Goal: Information Seeking & Learning: Learn about a topic

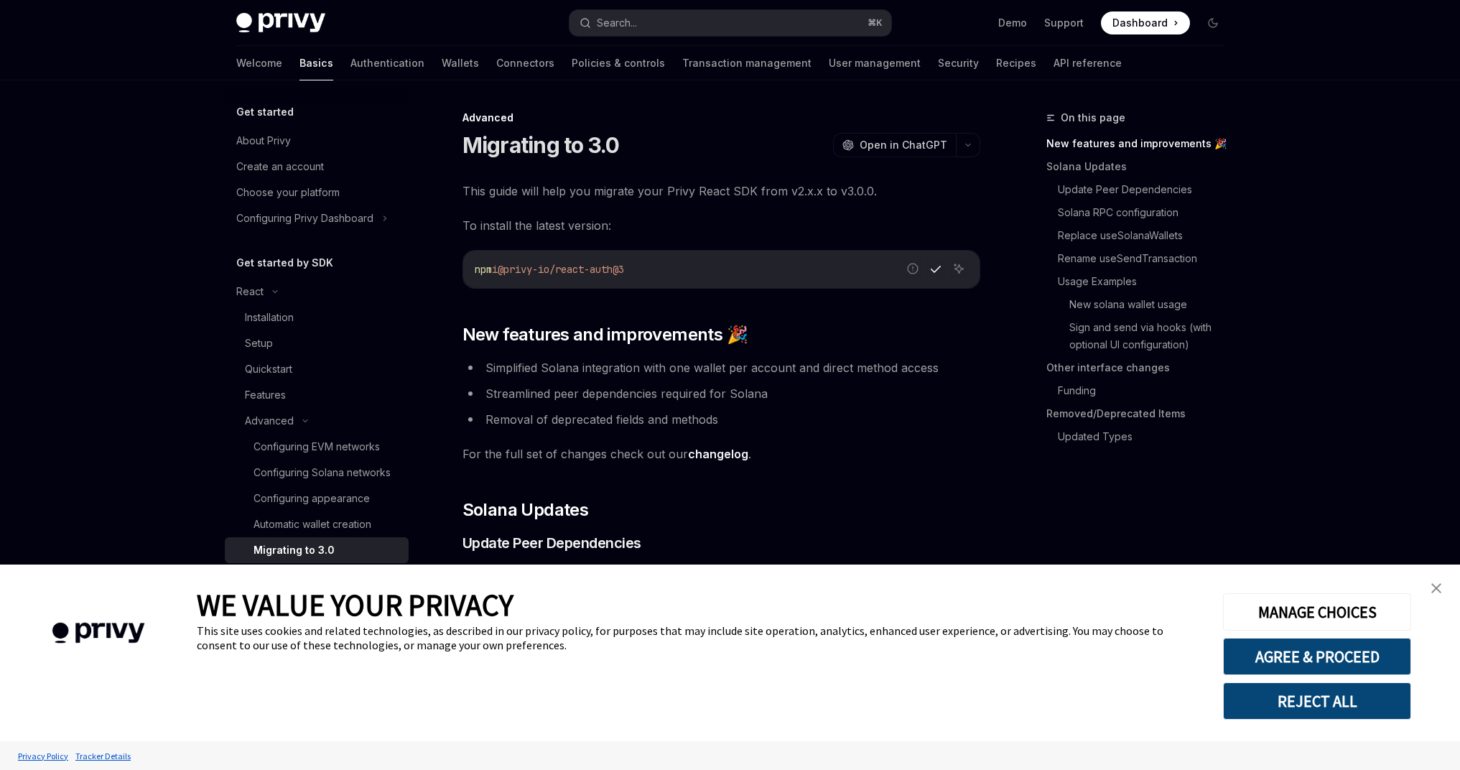
type textarea "*"
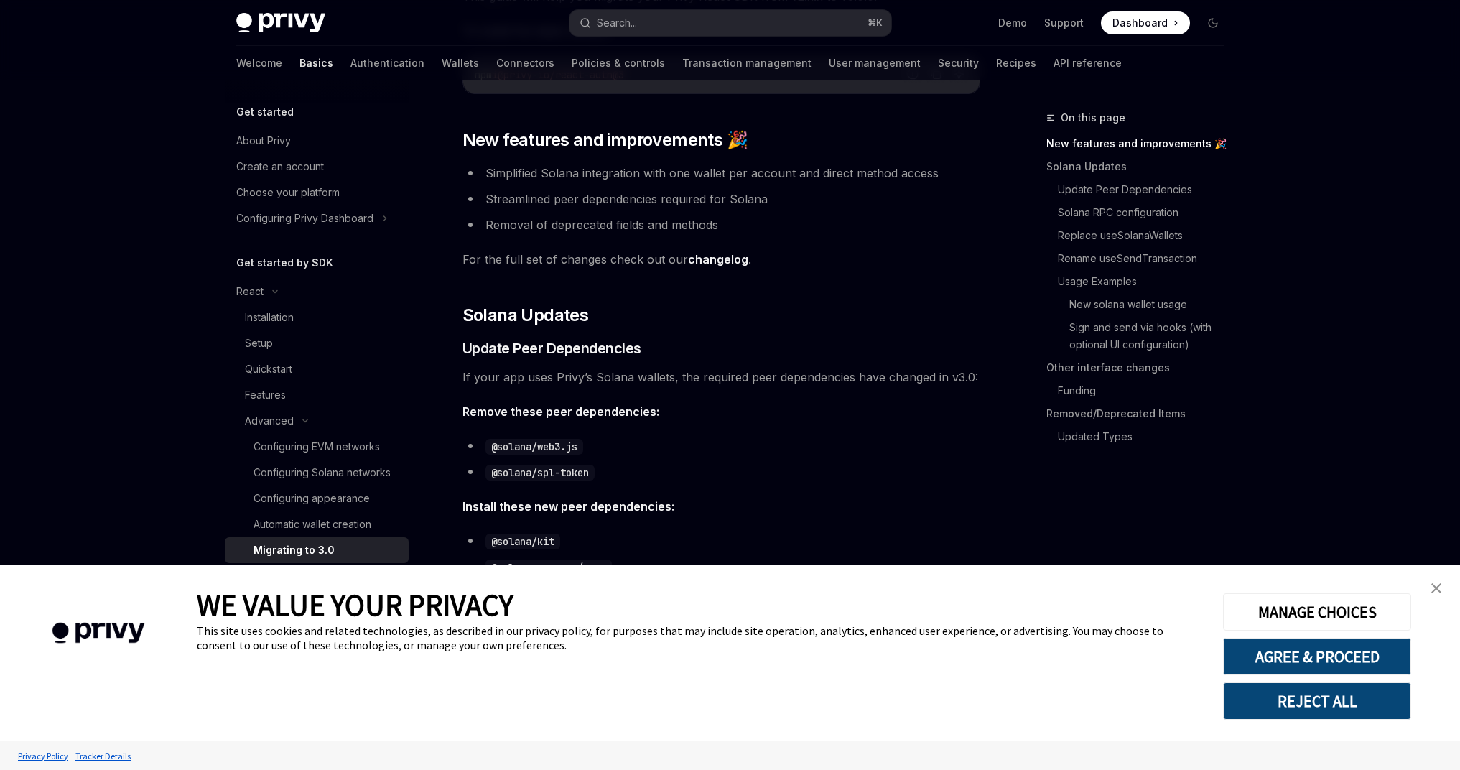
scroll to position [360, 0]
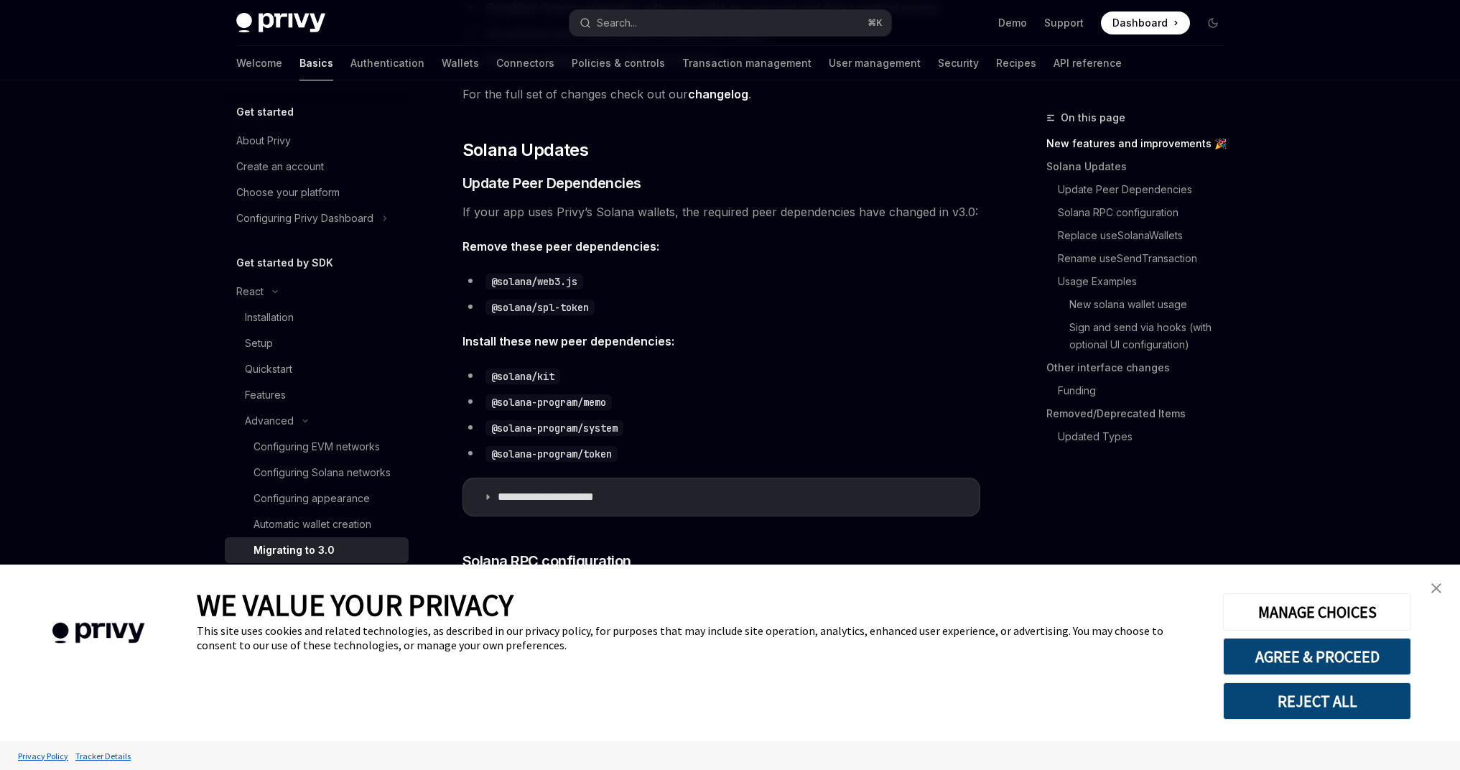
click at [1439, 585] on img "close banner" at bounding box center [1437, 588] width 10 height 10
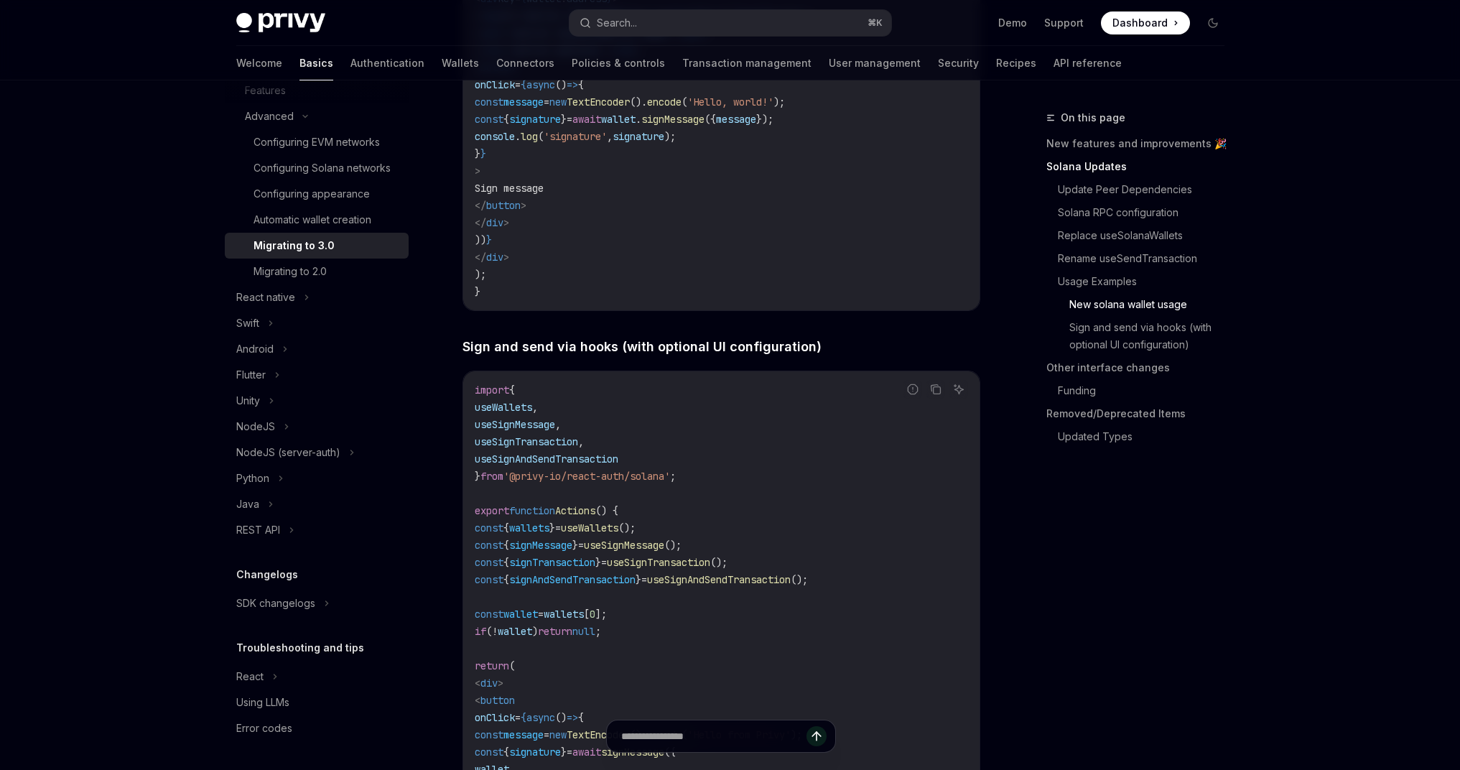
scroll to position [4147, 0]
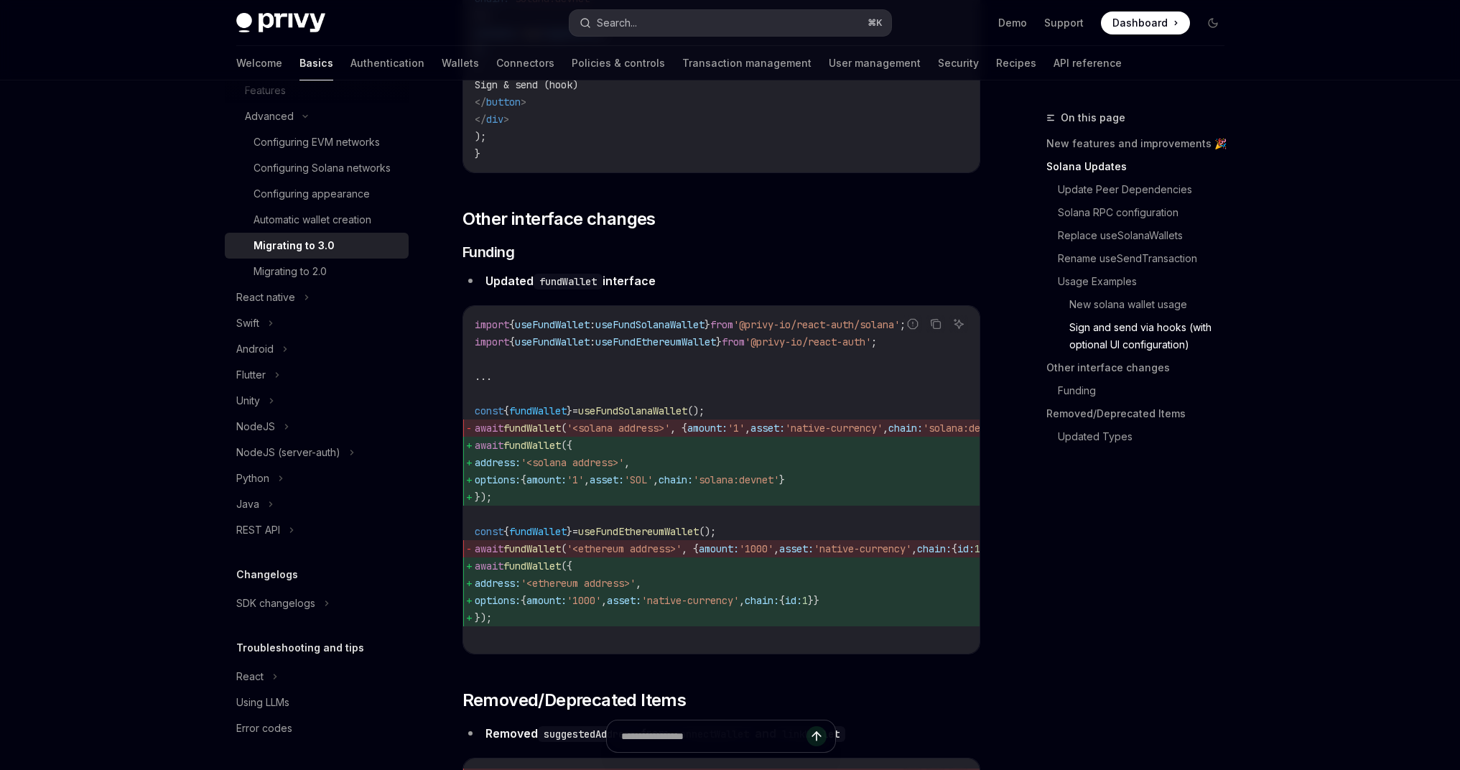
click at [636, 26] on div "Search..." at bounding box center [617, 22] width 40 height 17
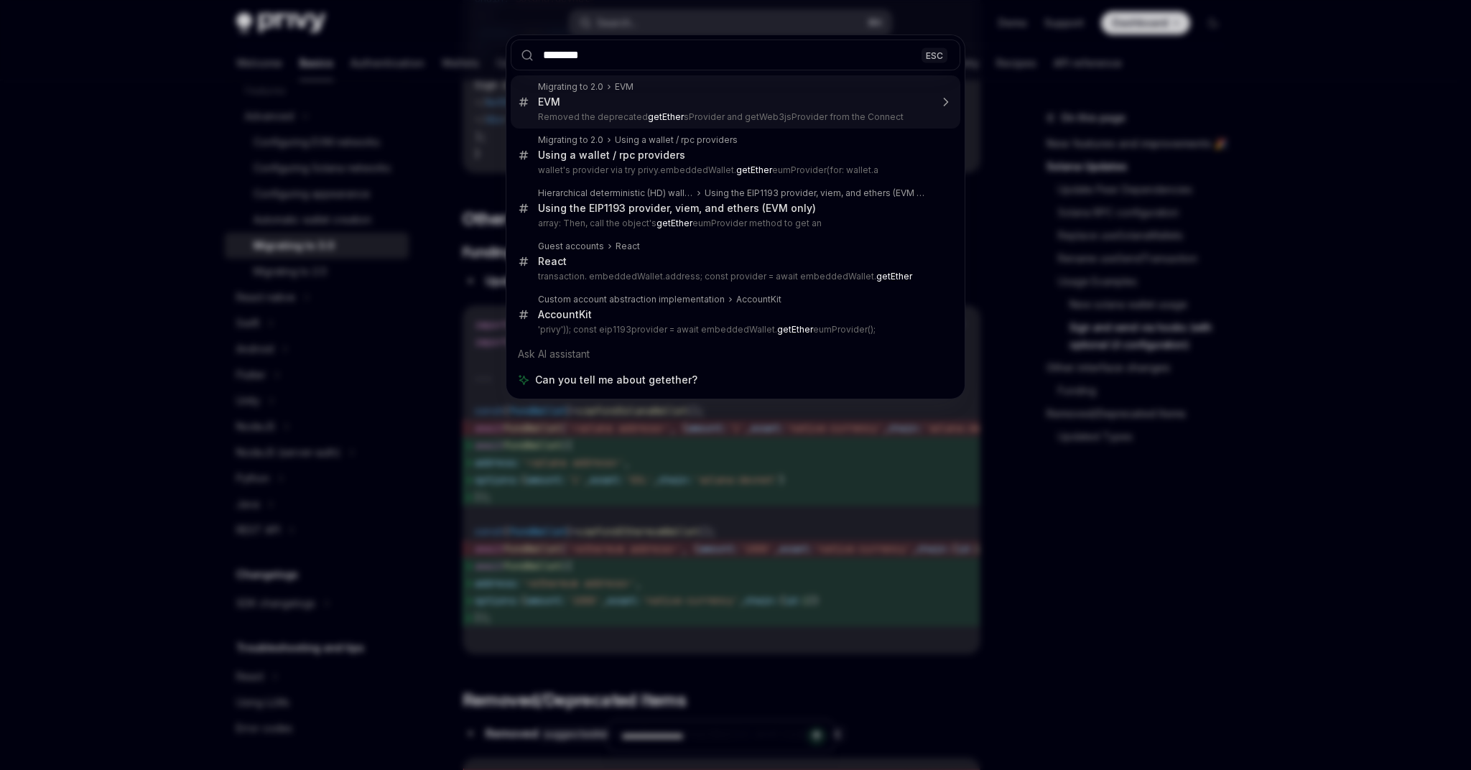
type input "*********"
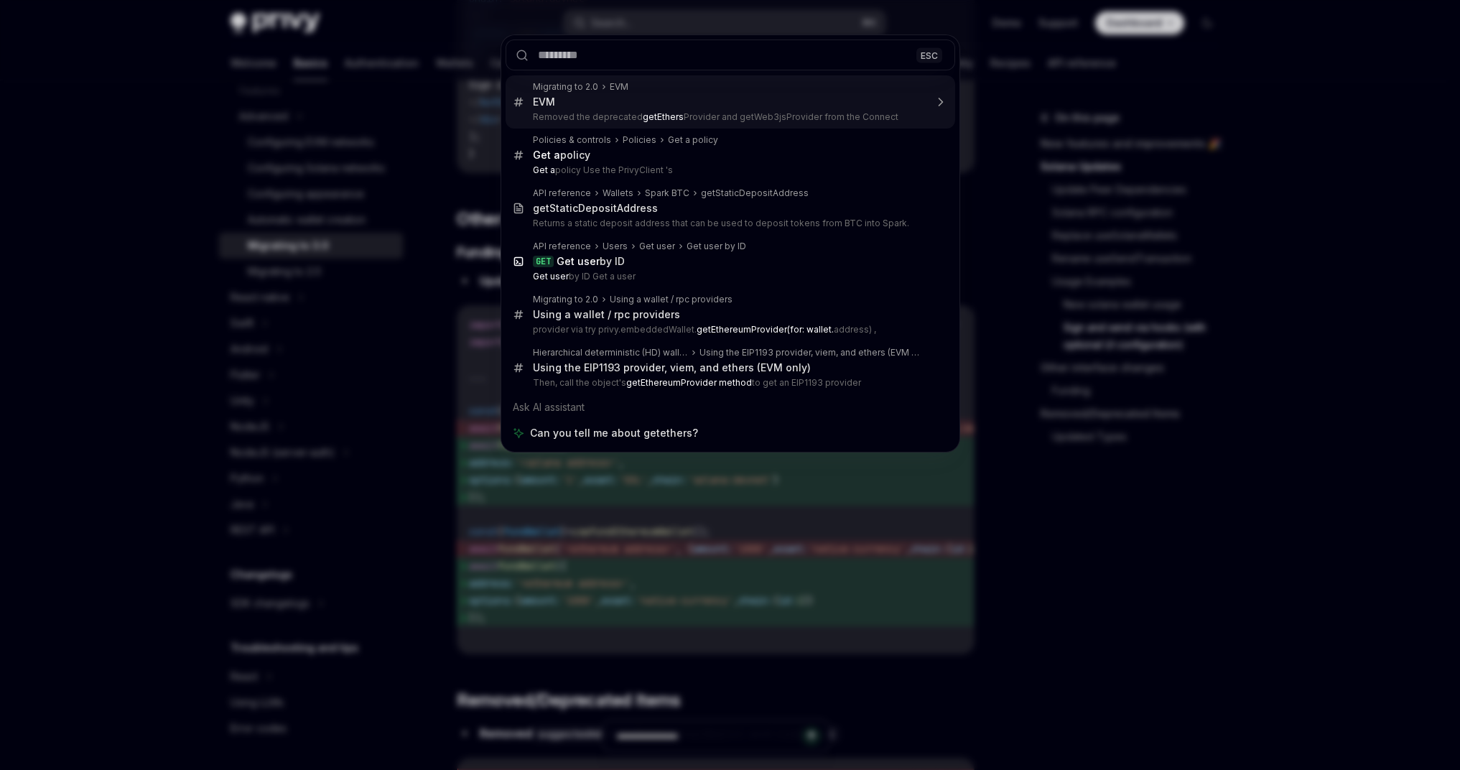
type textarea "*"
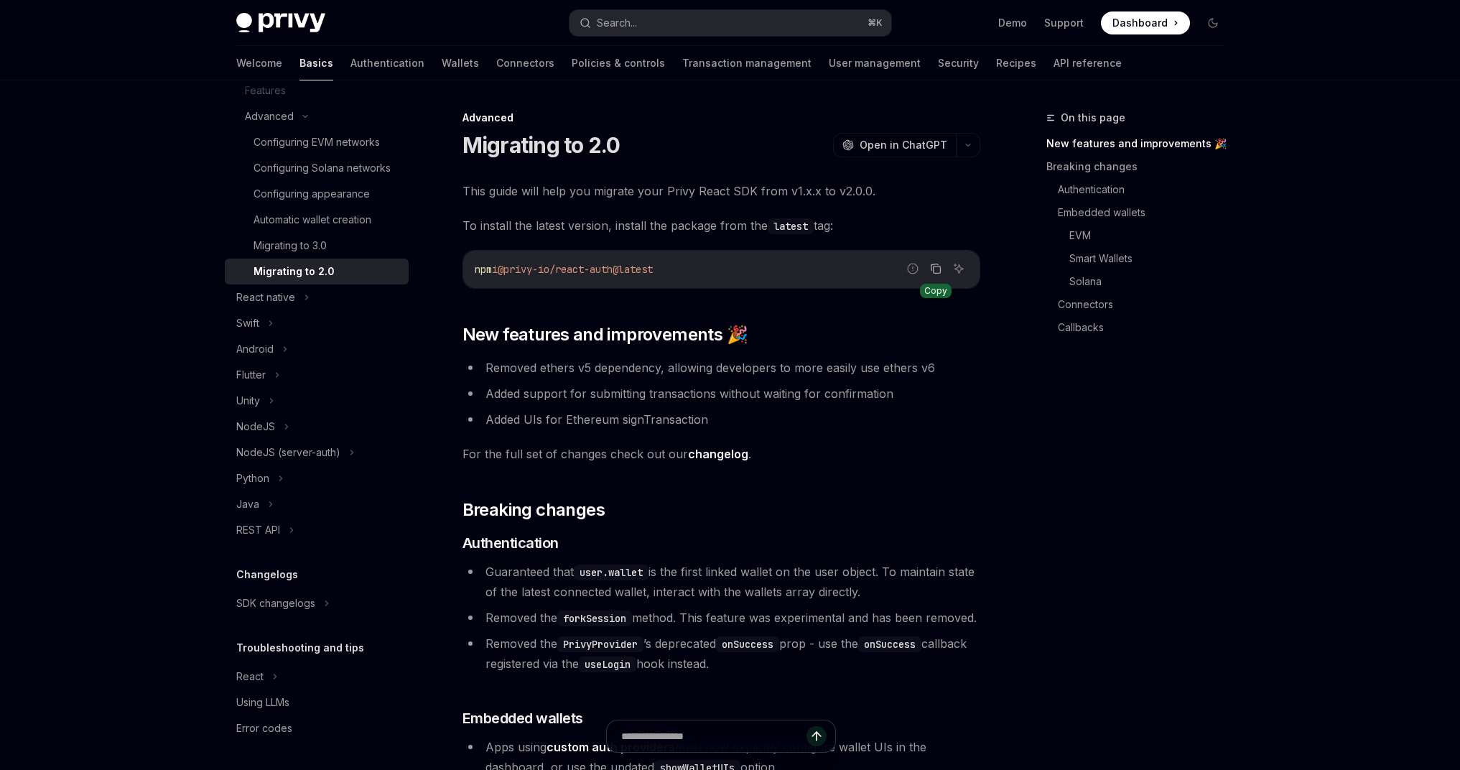
click at [936, 270] on icon "Copy the contents from the code block" at bounding box center [935, 268] width 11 height 11
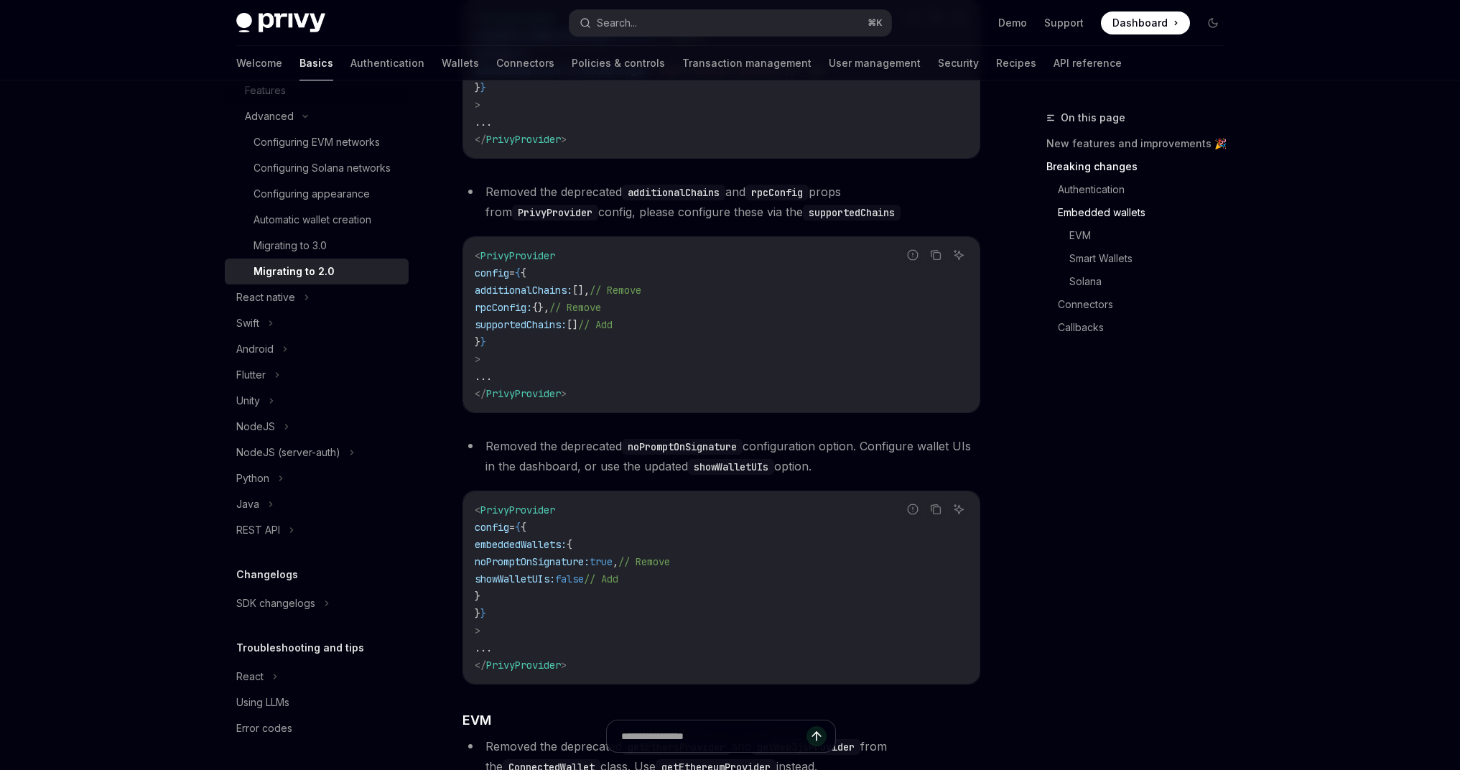
scroll to position [843, 0]
